Goal: Submit feedback/report problem

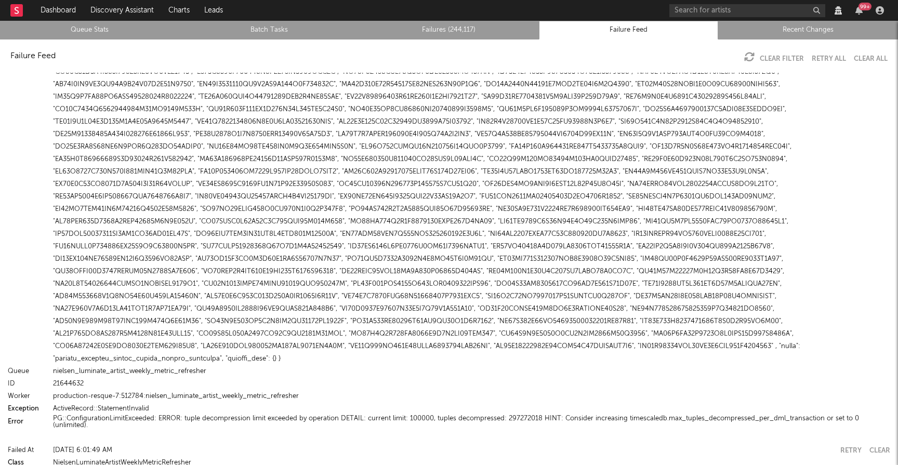
scroll to position [20577, 0]
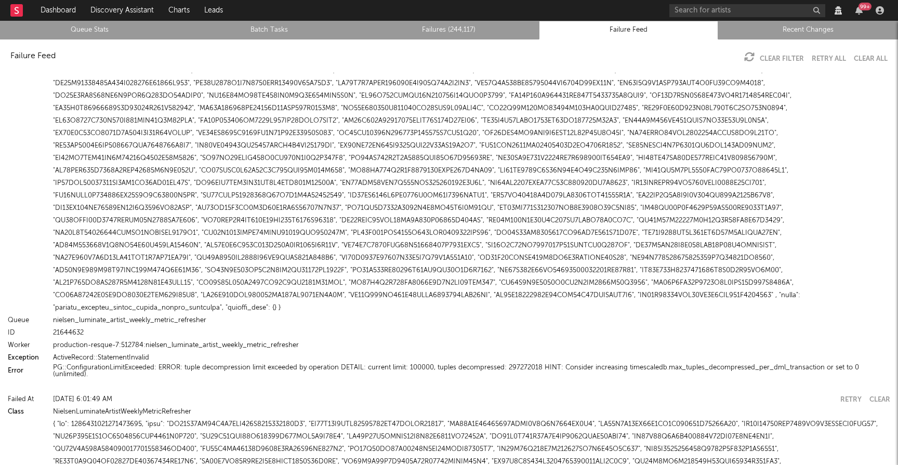
click at [438, 333] on div "Failed At Wed Aug 13 9:58:53 AM Retry Clear Class NielsenLuminateArtistWeeklyMe…" at bounding box center [449, 269] width 898 height 392
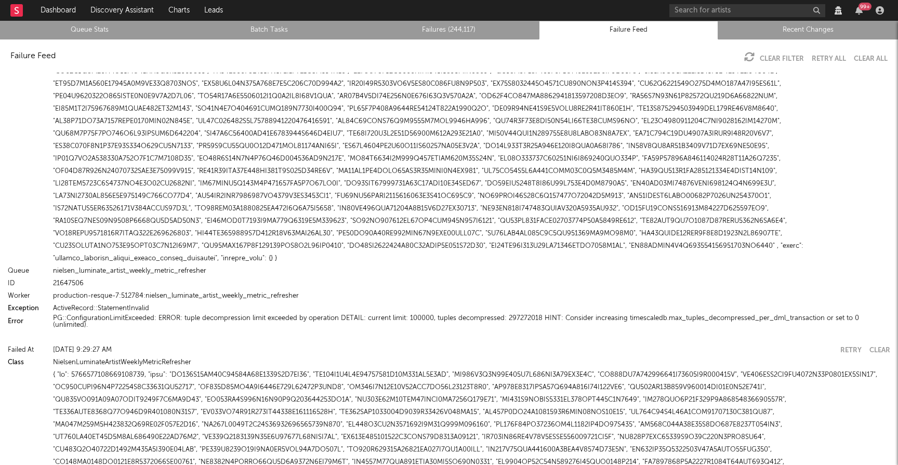
scroll to position [2322, 0]
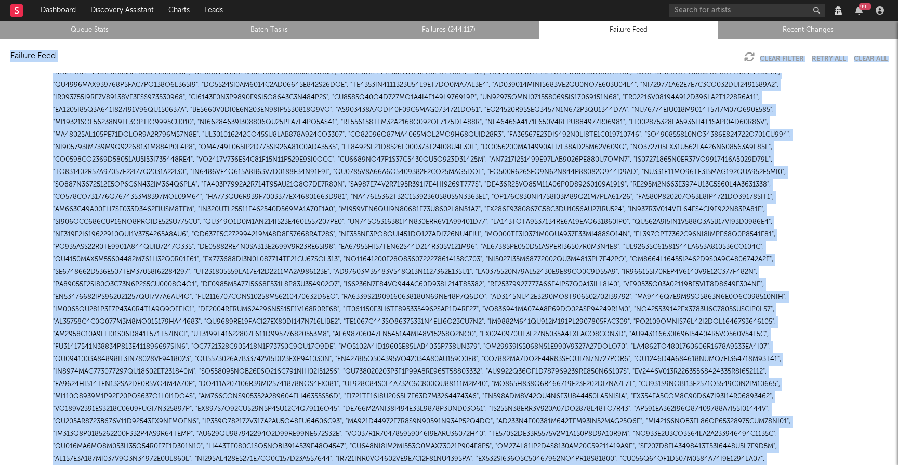
scroll to position [0, 0]
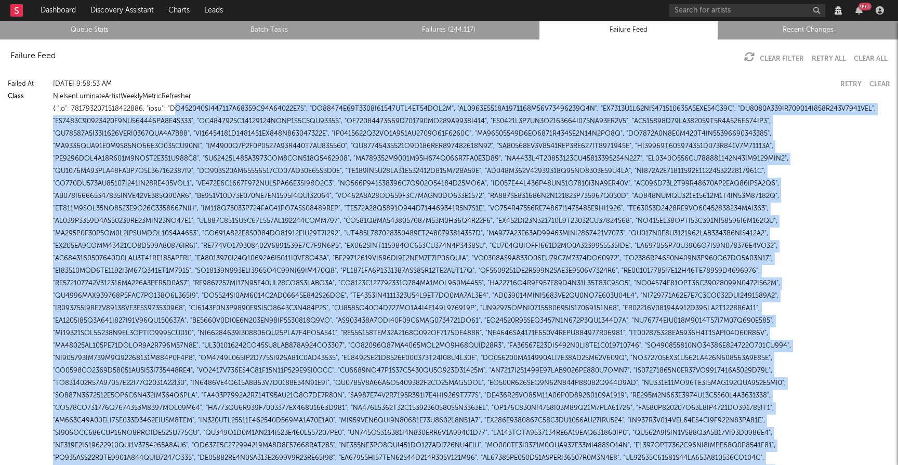
drag, startPoint x: 773, startPoint y: 267, endPoint x: 168, endPoint y: 110, distance: 625.6
copy div ""AR073361DA390144F48572E39B02435A2A", "AR07336A13E5844C56813ABF8AE84FBA4A", "AR…"
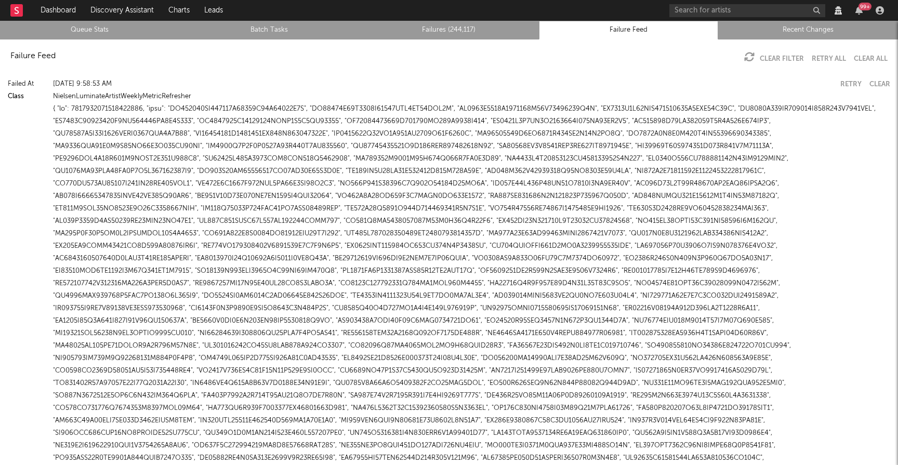
click at [446, 87] on div "[DATE] 9:58:53 AM" at bounding box center [443, 84] width 780 height 12
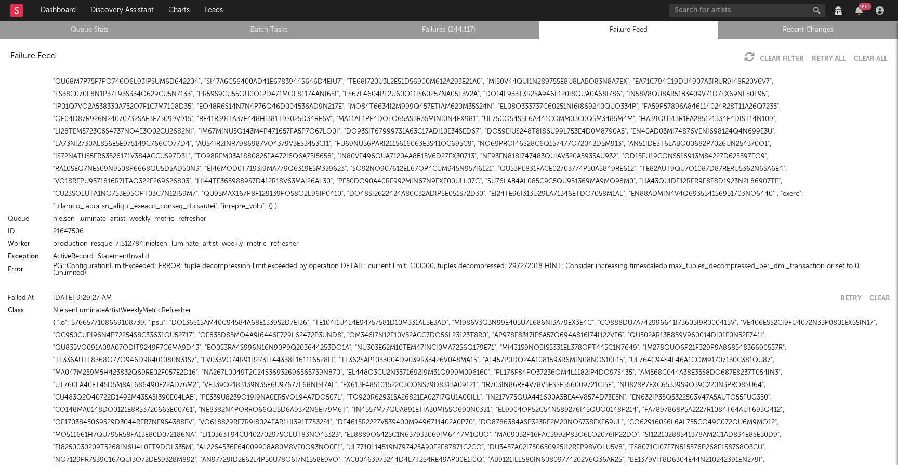
scroll to position [2421, 0]
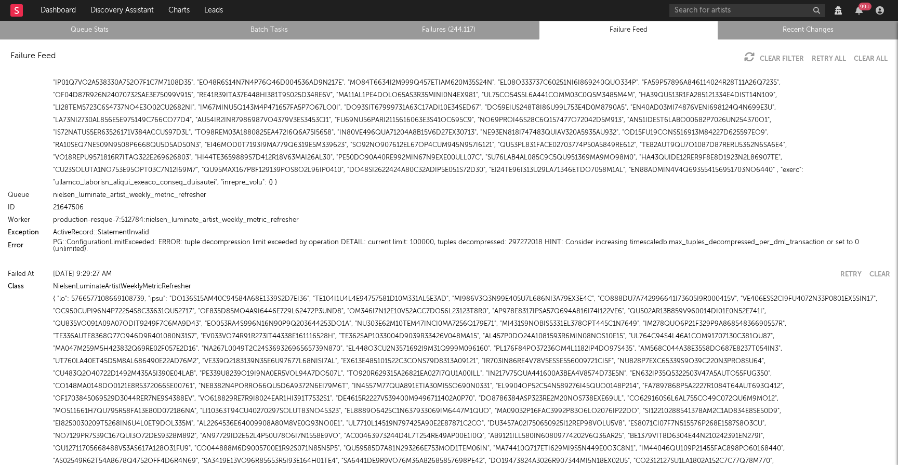
drag, startPoint x: 54, startPoint y: 243, endPoint x: 97, endPoint y: 243, distance: 42.6
click at [97, 243] on button "PG::ConfigurationLimitExceeded: ERROR: tuple decompression limit exceeded by op…" at bounding box center [471, 246] width 837 height 14
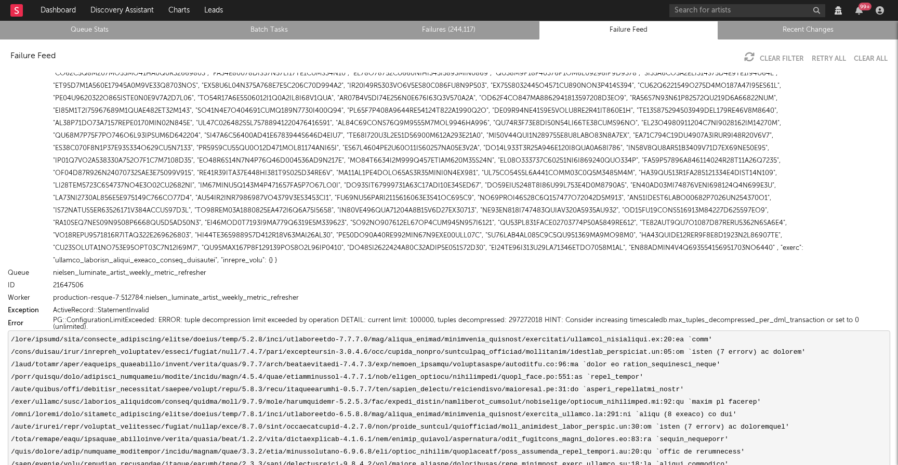
scroll to position [2350, 0]
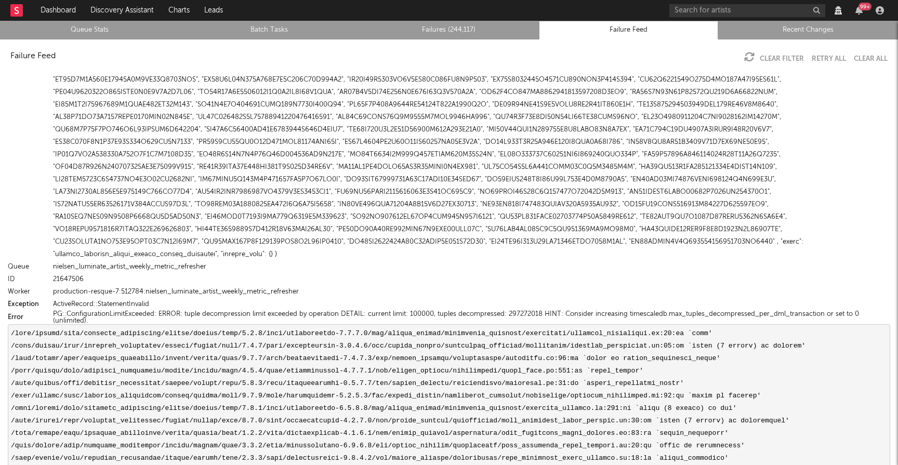
click at [231, 314] on button "PG::ConfigurationLimitExceeded: ERROR: tuple decompression limit exceeded by op…" at bounding box center [471, 318] width 837 height 14
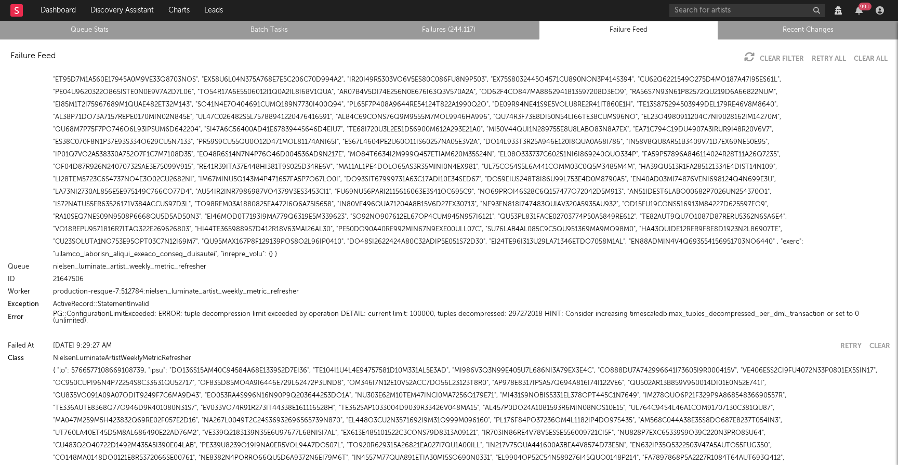
drag, startPoint x: 158, startPoint y: 316, endPoint x: 256, endPoint y: 316, distance: 97.7
click at [256, 316] on button "PG::ConfigurationLimitExceeded: ERROR: tuple decompression limit exceeded by op…" at bounding box center [471, 318] width 837 height 14
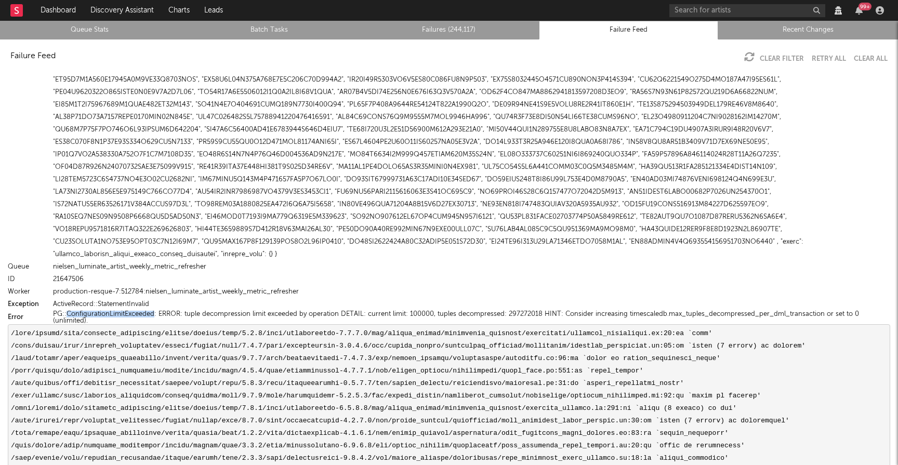
drag, startPoint x: 54, startPoint y: 312, endPoint x: 110, endPoint y: 313, distance: 55.6
click at [110, 313] on button "PG::ConfigurationLimitExceeded: ERROR: tuple decompression limit exceeded by op…" at bounding box center [471, 318] width 837 height 14
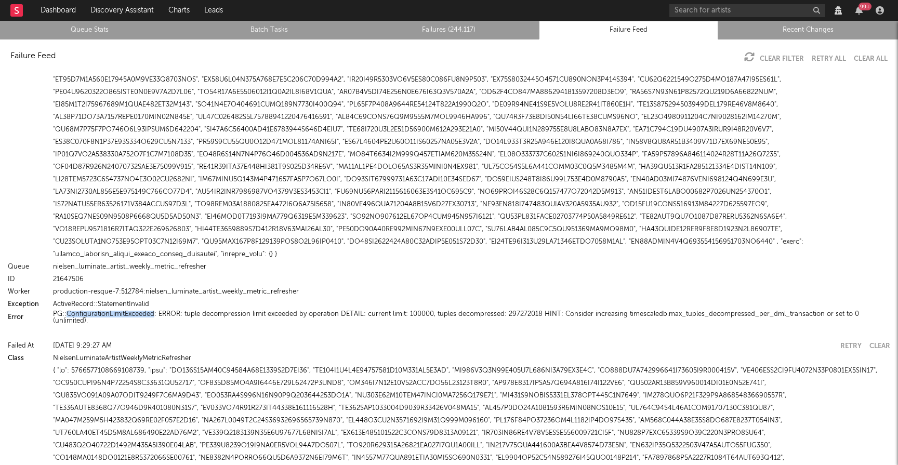
drag, startPoint x: 82, startPoint y: 316, endPoint x: 58, endPoint y: 316, distance: 23.4
click at [58, 316] on button "PG::ConfigurationLimitExceeded: ERROR: tuple decompression limit exceeded by op…" at bounding box center [471, 318] width 837 height 14
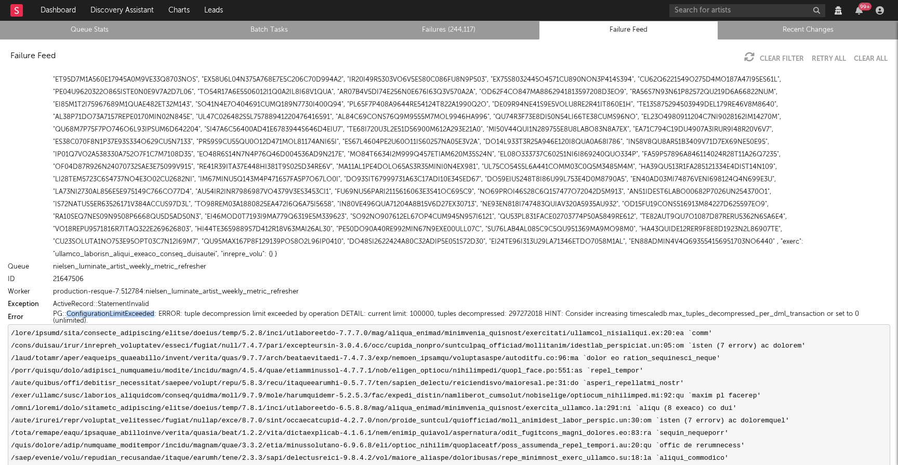
click at [58, 316] on button "PG::ConfigurationLimitExceeded: ERROR: tuple decompression limit exceeded by op…" at bounding box center [471, 318] width 837 height 14
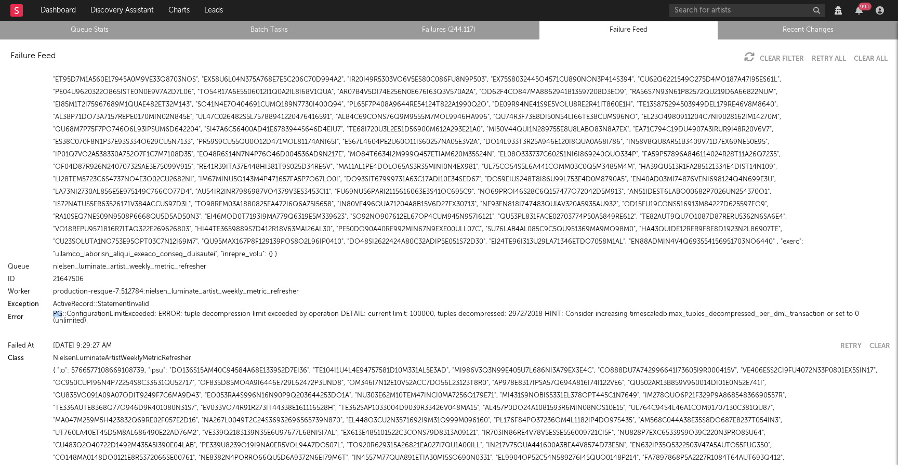
copy button "PG"
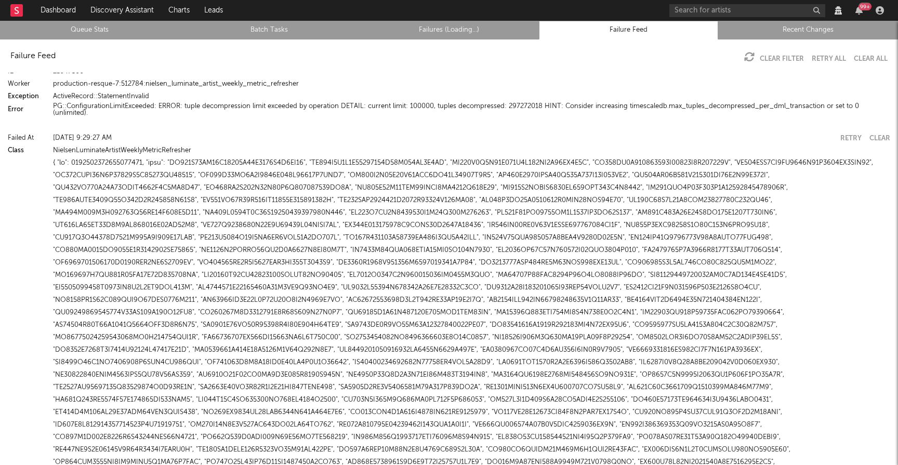
scroll to position [2555, 0]
